Goal: Task Accomplishment & Management: Manage account settings

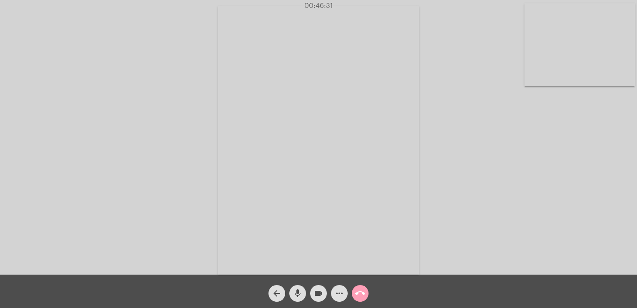
click at [361, 297] on mat-icon "call_end" at bounding box center [360, 293] width 10 height 10
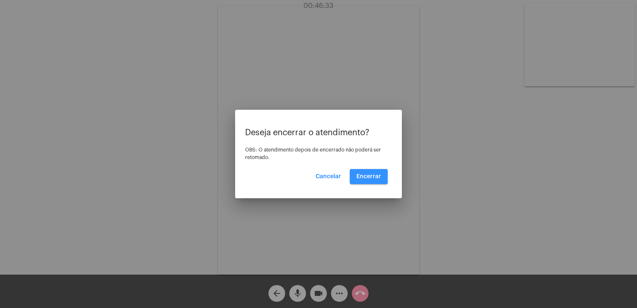
click at [361, 171] on button "Encerrar" at bounding box center [369, 176] width 38 height 15
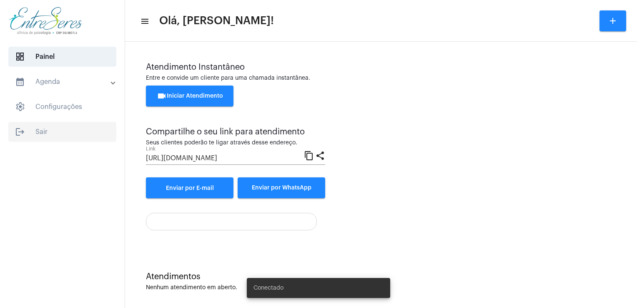
click at [53, 132] on span "logout Sair" at bounding box center [62, 132] width 108 height 20
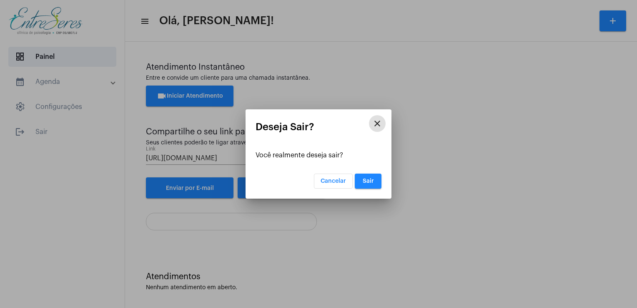
click at [365, 176] on button "Sair" at bounding box center [368, 181] width 27 height 15
